Goal: Information Seeking & Learning: Learn about a topic

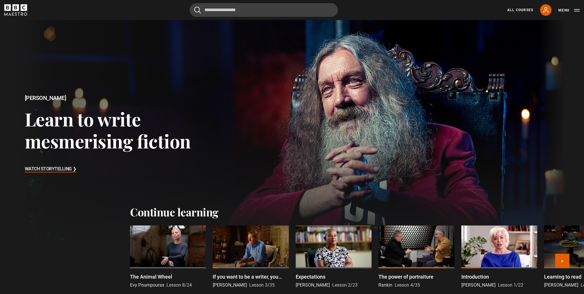
click at [173, 242] on div at bounding box center [168, 246] width 76 height 43
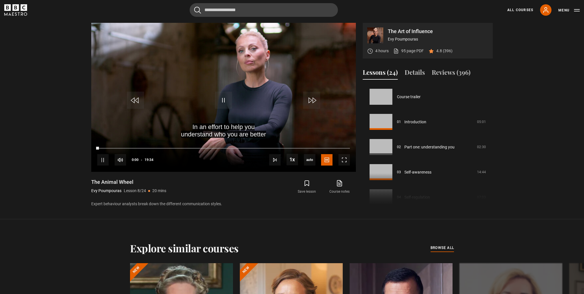
scroll to position [176, 0]
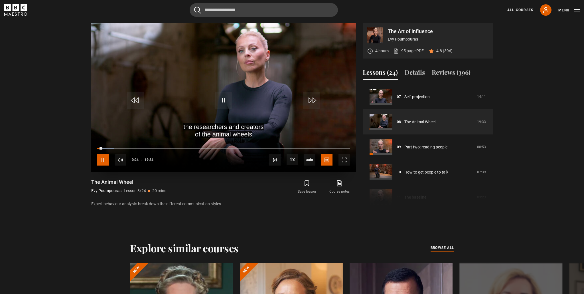
click at [104, 160] on span "Video Player" at bounding box center [102, 159] width 11 height 11
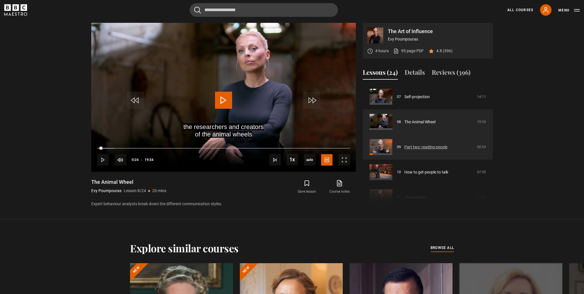
click at [404, 146] on link "Part two: reading people" at bounding box center [425, 147] width 43 height 6
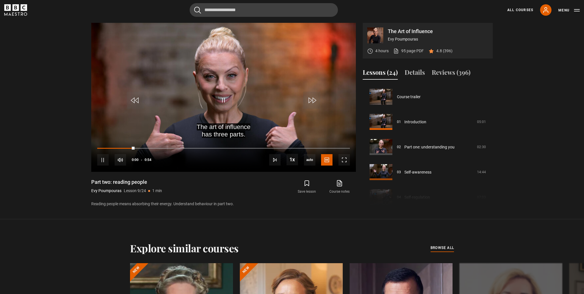
scroll to position [201, 0]
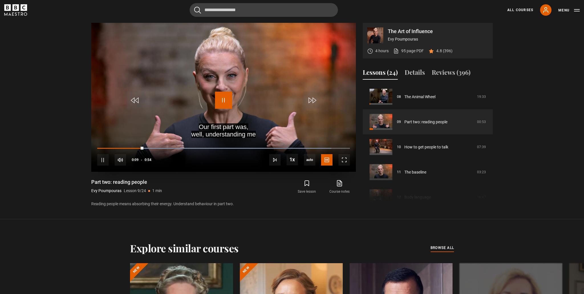
click at [224, 100] on span "Video Player" at bounding box center [223, 99] width 17 height 17
drag, startPoint x: 143, startPoint y: 148, endPoint x: 105, endPoint y: 147, distance: 38.2
click at [105, 147] on div "0:04" at bounding box center [120, 148] width 46 height 2
click at [105, 160] on span "Video Player" at bounding box center [102, 159] width 11 height 11
click at [135, 100] on span "Video Player" at bounding box center [135, 99] width 17 height 17
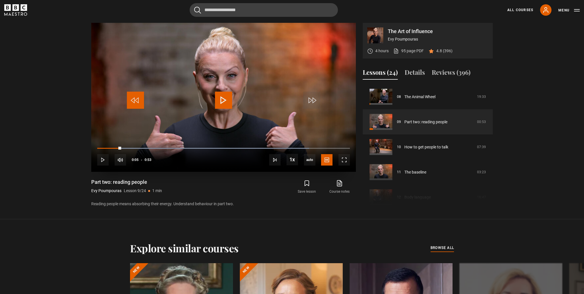
click at [135, 100] on span "Video Player" at bounding box center [135, 99] width 17 height 17
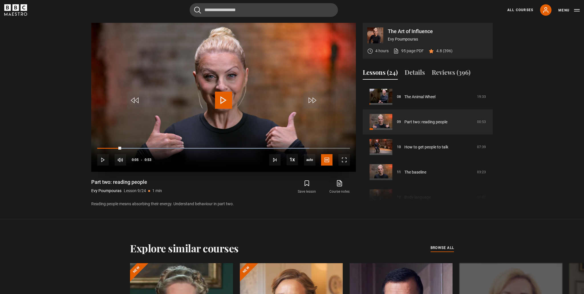
drag, startPoint x: 119, startPoint y: 150, endPoint x: 111, endPoint y: 149, distance: 8.3
click at [111, 149] on div "10s Skip Back 10 seconds Play 10s Skip Forward 10 seconds Loaded : 83.85% 0:04 …" at bounding box center [223, 156] width 264 height 32
drag, startPoint x: 120, startPoint y: 148, endPoint x: 110, endPoint y: 148, distance: 9.7
click at [110, 148] on div "Loaded : 0.00% 0:02 0:04" at bounding box center [223, 148] width 252 height 2
click at [102, 158] on span "Video Player" at bounding box center [102, 159] width 11 height 11
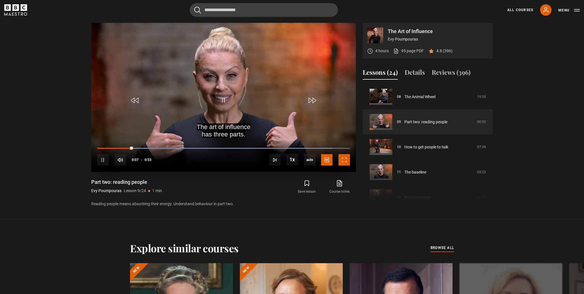
click at [344, 160] on span "Video Player" at bounding box center [343, 159] width 11 height 11
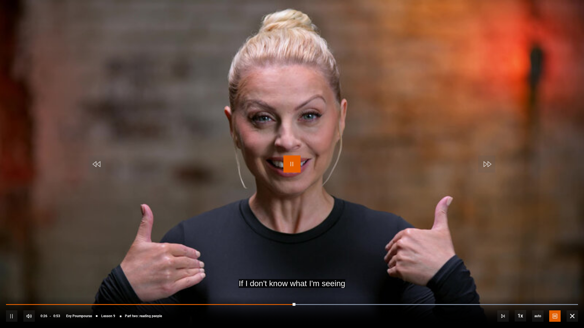
click at [292, 165] on span "Video Player" at bounding box center [291, 164] width 17 height 17
click at [294, 163] on span "Video Player" at bounding box center [291, 164] width 17 height 17
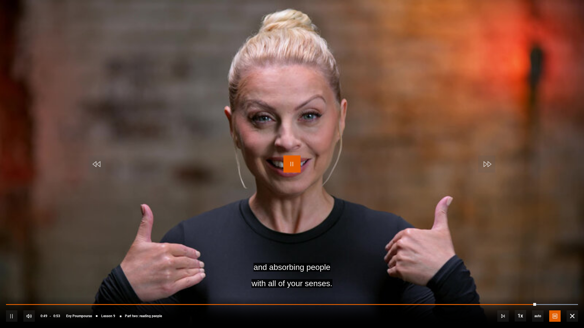
click at [295, 163] on span "Video Player" at bounding box center [291, 164] width 17 height 17
click at [95, 166] on span "Video Player" at bounding box center [97, 164] width 17 height 17
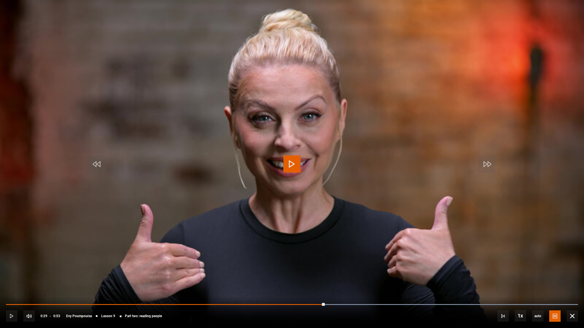
click at [294, 166] on span "Video Player" at bounding box center [291, 164] width 17 height 17
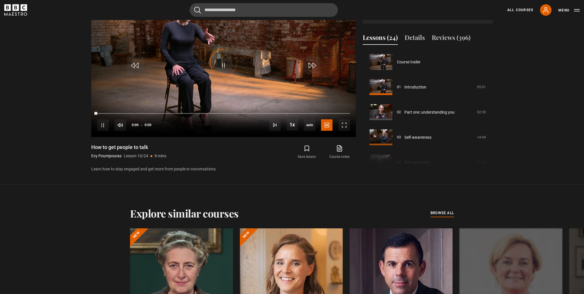
scroll to position [226, 0]
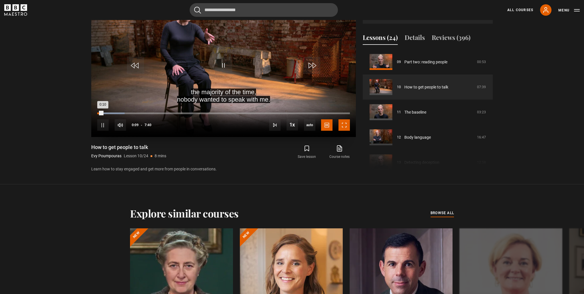
click at [343, 125] on span "Video Player" at bounding box center [343, 124] width 11 height 11
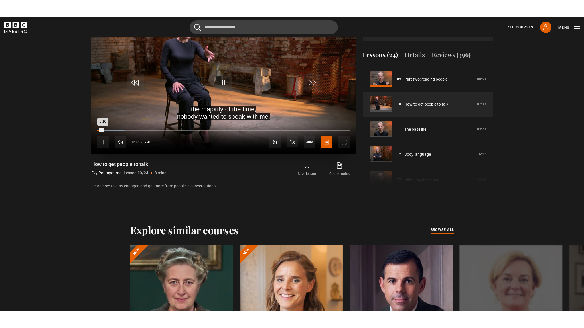
scroll to position [319, 0]
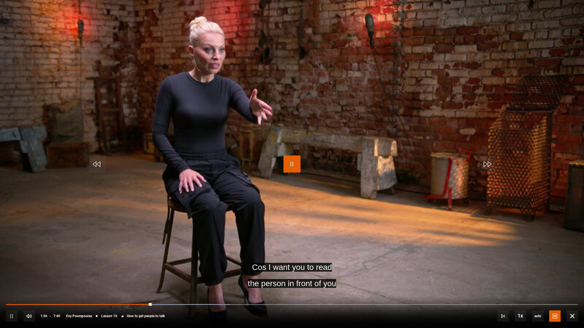
click at [291, 162] on span "Video Player" at bounding box center [291, 164] width 17 height 17
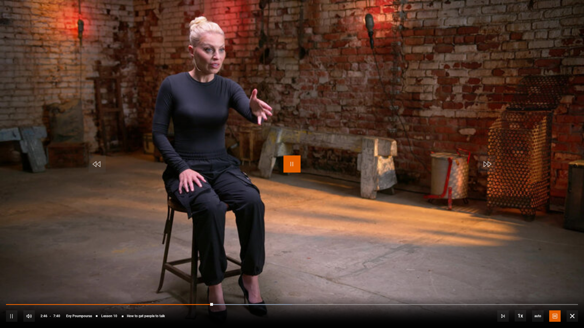
click at [292, 168] on span "Video Player" at bounding box center [291, 164] width 17 height 17
click at [294, 164] on span "Video Player" at bounding box center [291, 164] width 17 height 17
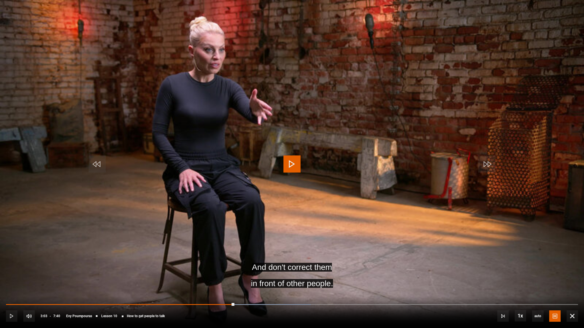
click at [294, 164] on span "Video Player" at bounding box center [291, 164] width 17 height 17
click at [291, 166] on span "Video Player" at bounding box center [291, 164] width 17 height 17
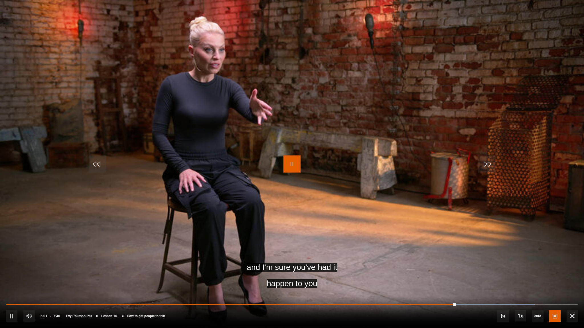
click at [291, 166] on span "Video Player" at bounding box center [291, 164] width 17 height 17
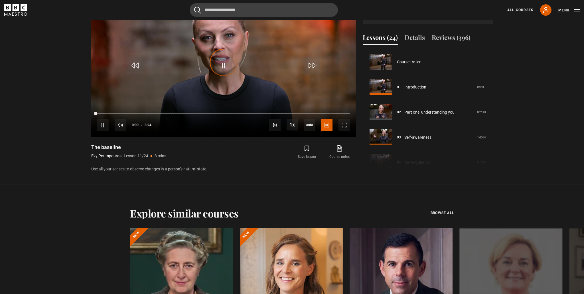
scroll to position [251, 0]
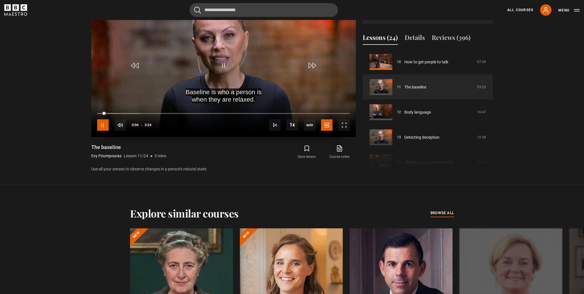
click at [102, 124] on span "Video Player" at bounding box center [102, 124] width 11 height 11
